Goal: Information Seeking & Learning: Learn about a topic

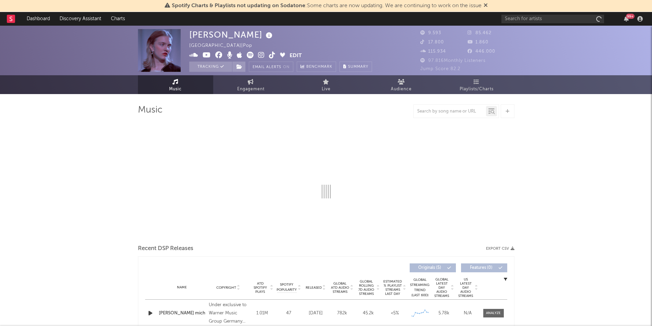
select select "6m"
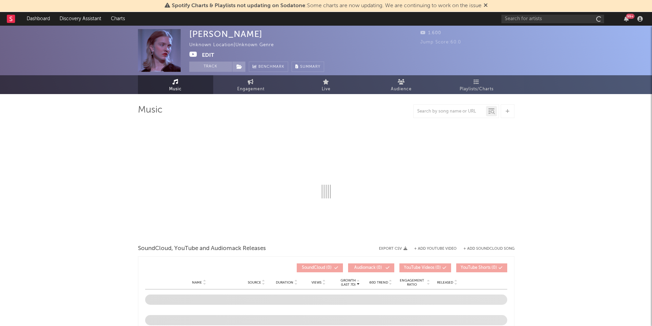
select select "1w"
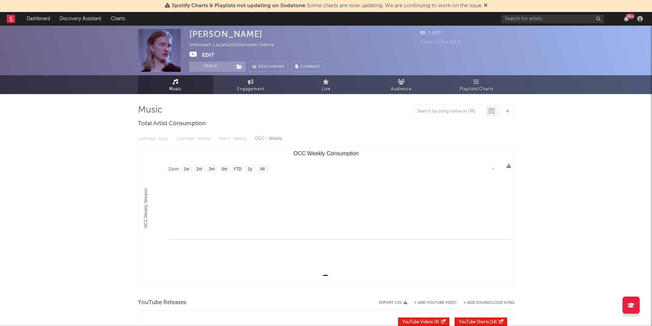
click at [242, 94] on div "Music Total Artist Consumption Luminate - Daily Luminate - Weekly BMAT - Weekly…" at bounding box center [326, 294] width 376 height 401
click at [248, 91] on span "Engagement" at bounding box center [250, 89] width 27 height 8
select select "1w"
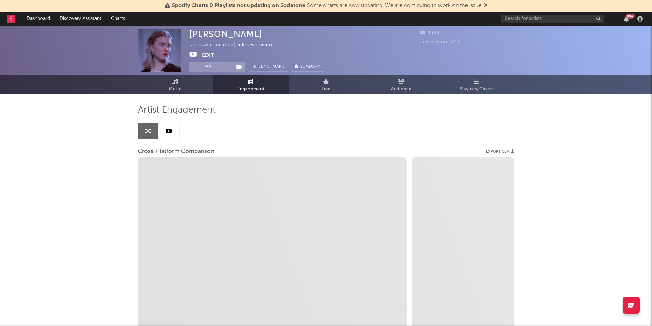
select select "1m"
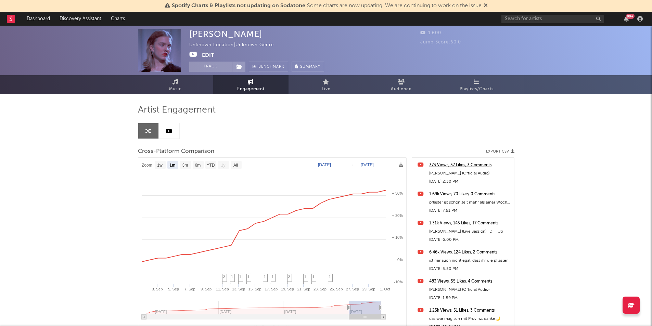
click at [626, 21] on icon "button" at bounding box center [626, 18] width 5 height 5
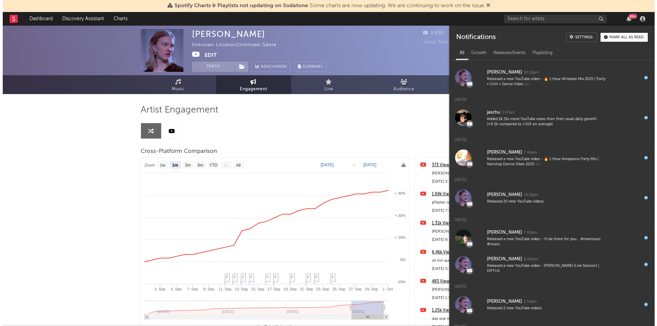
scroll to position [169, 0]
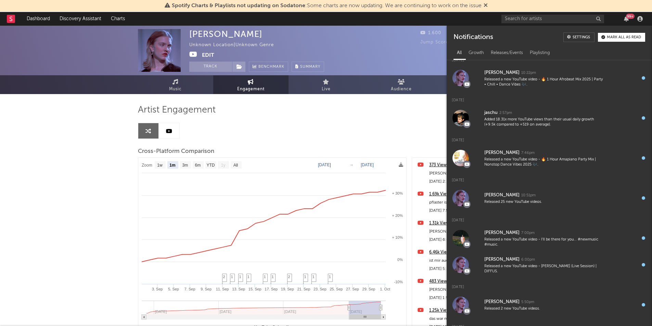
click at [32, 21] on link "Dashboard" at bounding box center [38, 19] width 33 height 14
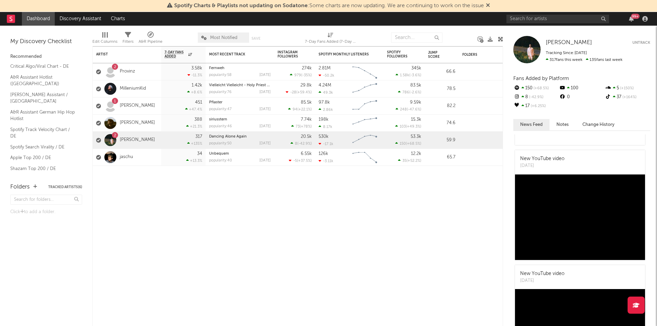
scroll to position [157, 0]
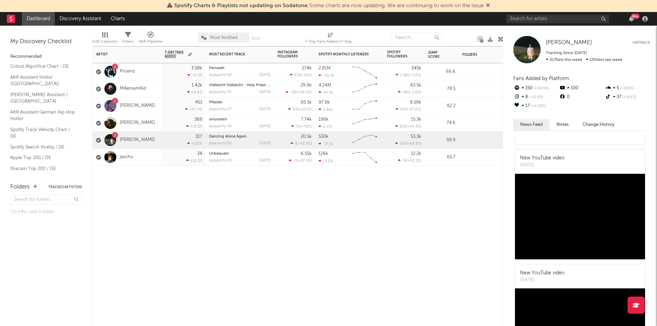
click at [157, 157] on div "jaschu" at bounding box center [127, 157] width 68 height 17
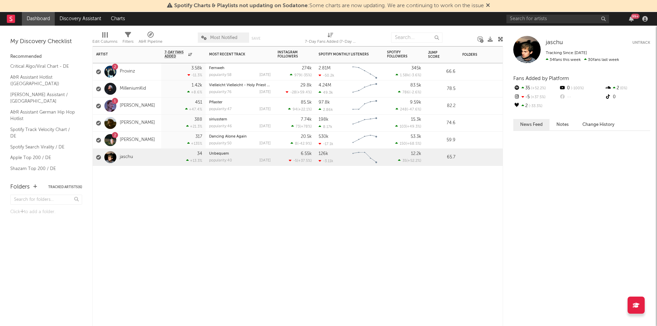
scroll to position [0, 0]
